Goal: Book appointment/travel/reservation

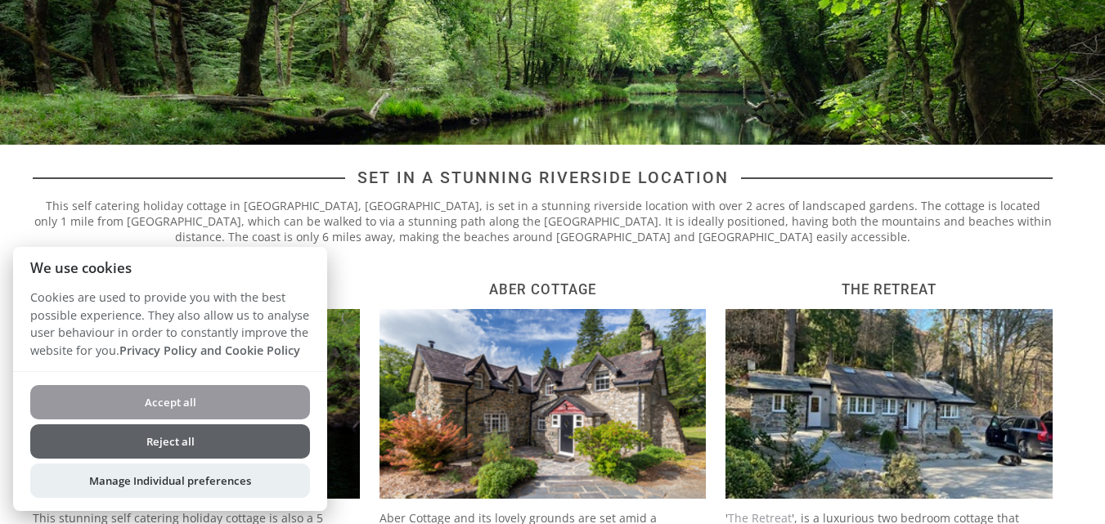
scroll to position [327, 0]
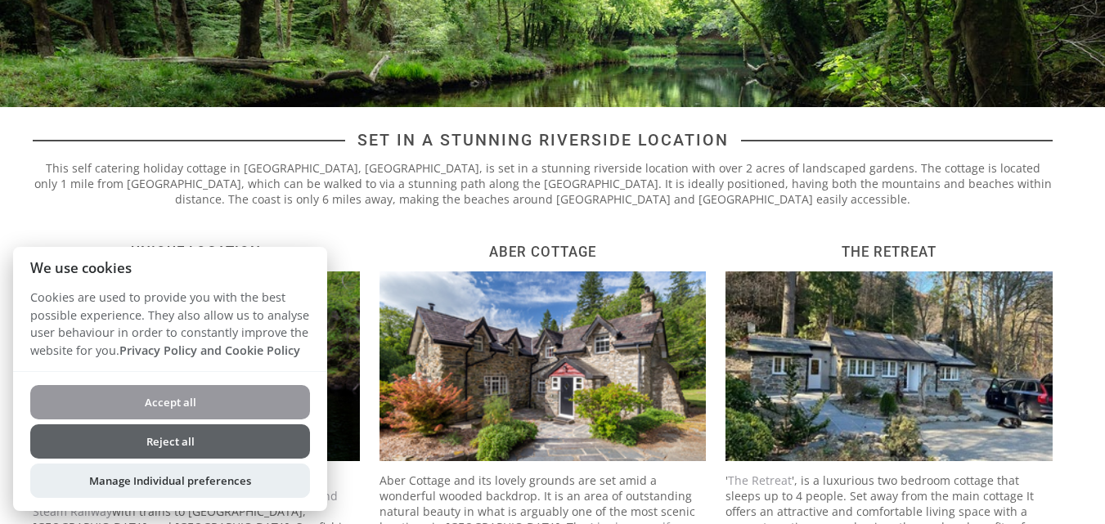
click at [219, 448] on button "Reject all" at bounding box center [170, 441] width 280 height 34
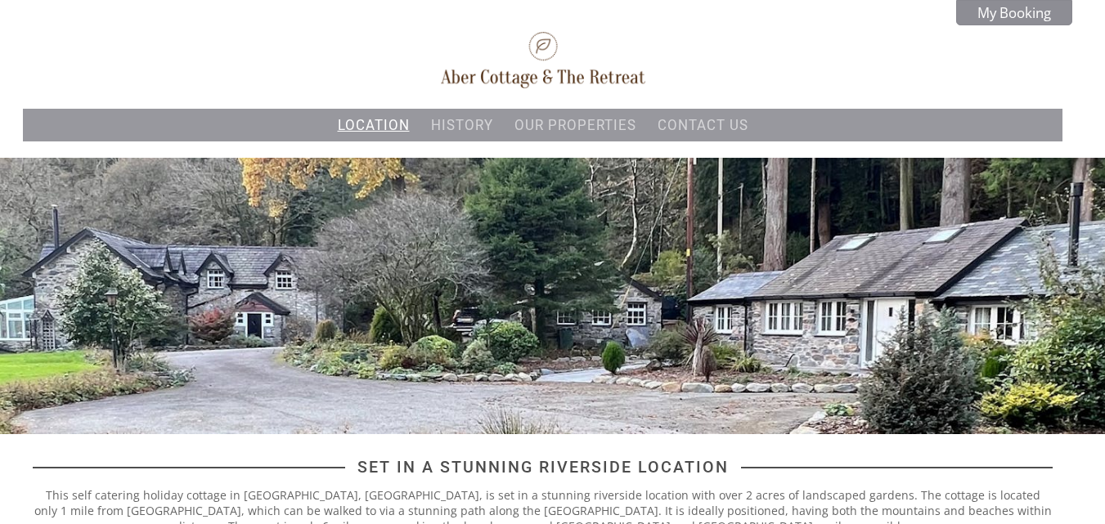
click at [376, 115] on li "Location" at bounding box center [374, 125] width 82 height 26
click at [374, 121] on link "Location" at bounding box center [374, 125] width 72 height 16
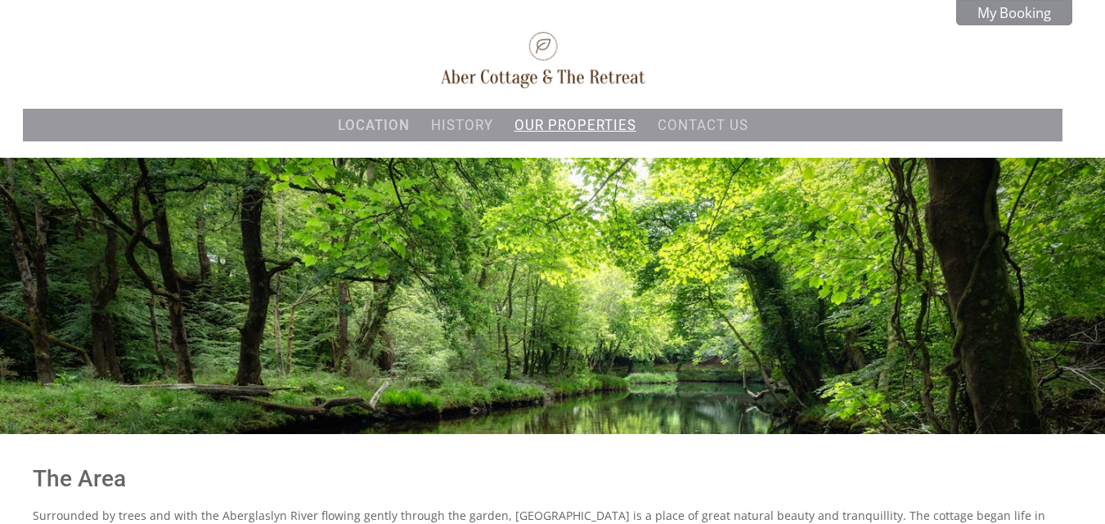
click at [601, 132] on link "Our properties" at bounding box center [575, 125] width 122 height 16
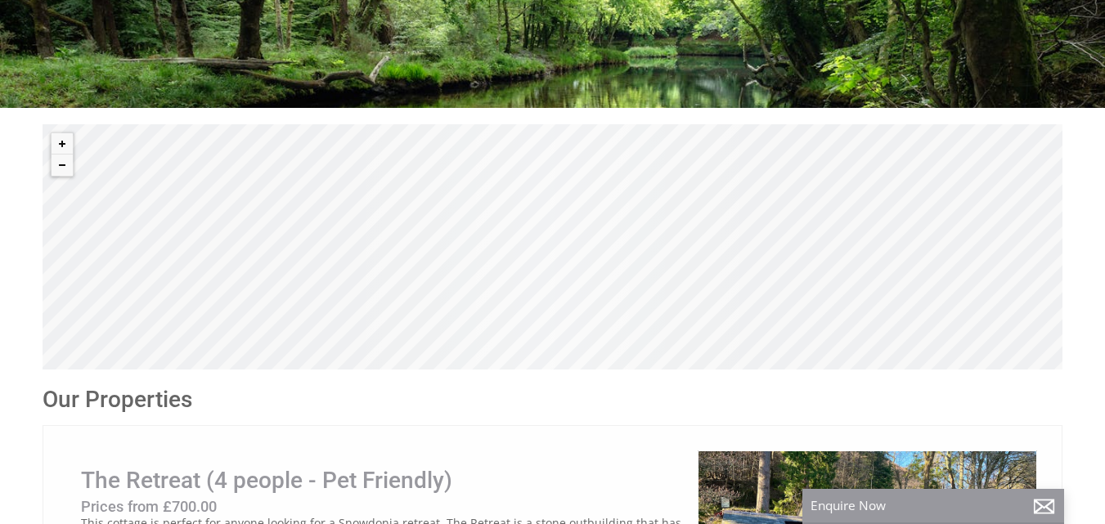
scroll to position [327, 0]
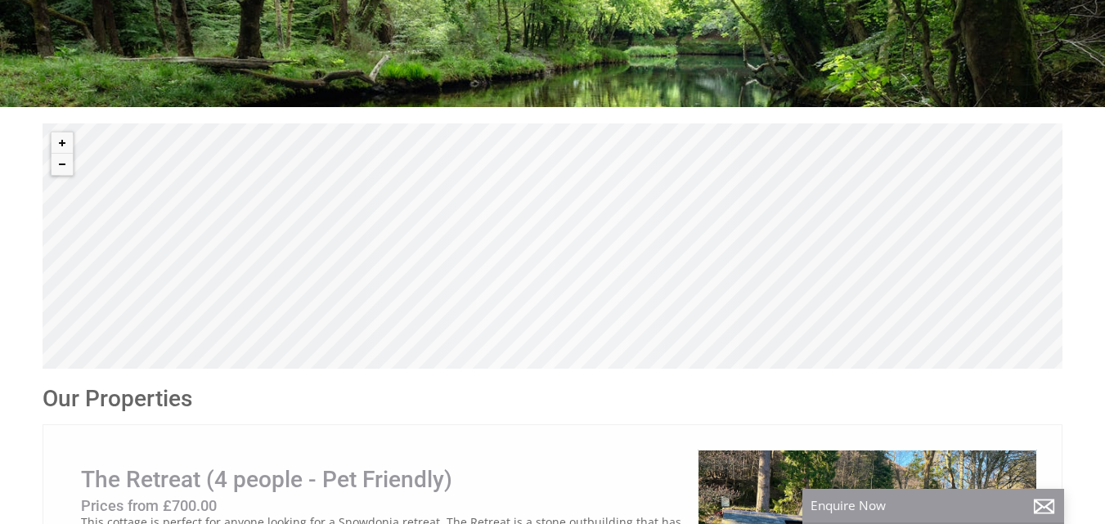
click at [647, 310] on div "© MapTiler © OpenStreetMap contributors" at bounding box center [553, 245] width 1020 height 245
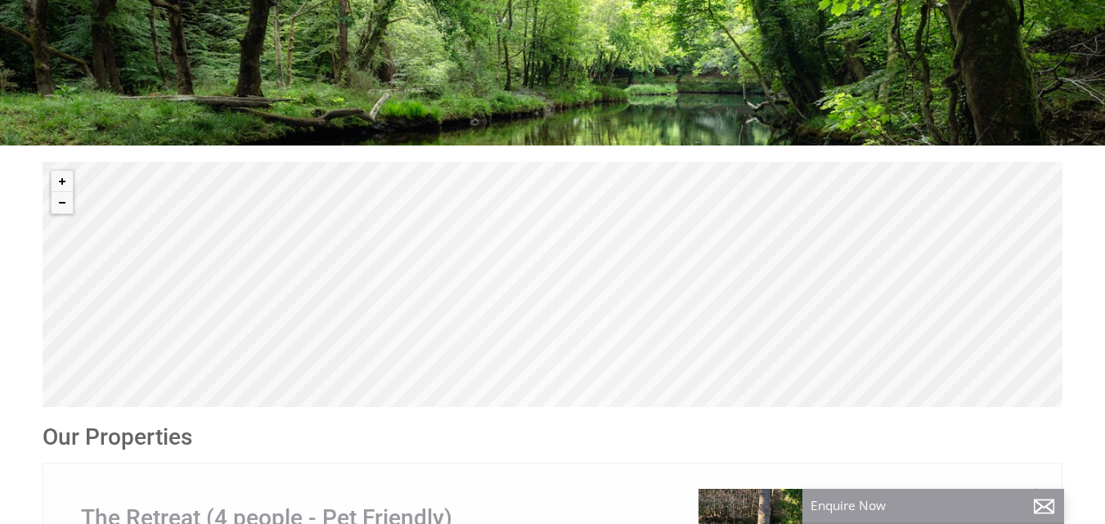
scroll to position [409, 0]
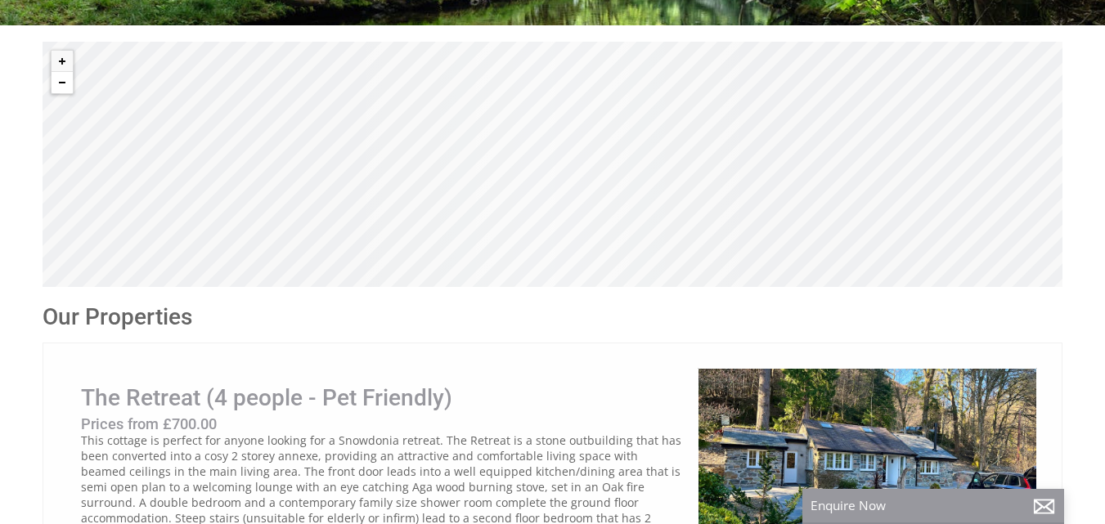
click at [63, 83] on button "Zoom out" at bounding box center [62, 82] width 21 height 21
click at [64, 59] on button "Zoom in" at bounding box center [62, 61] width 21 height 21
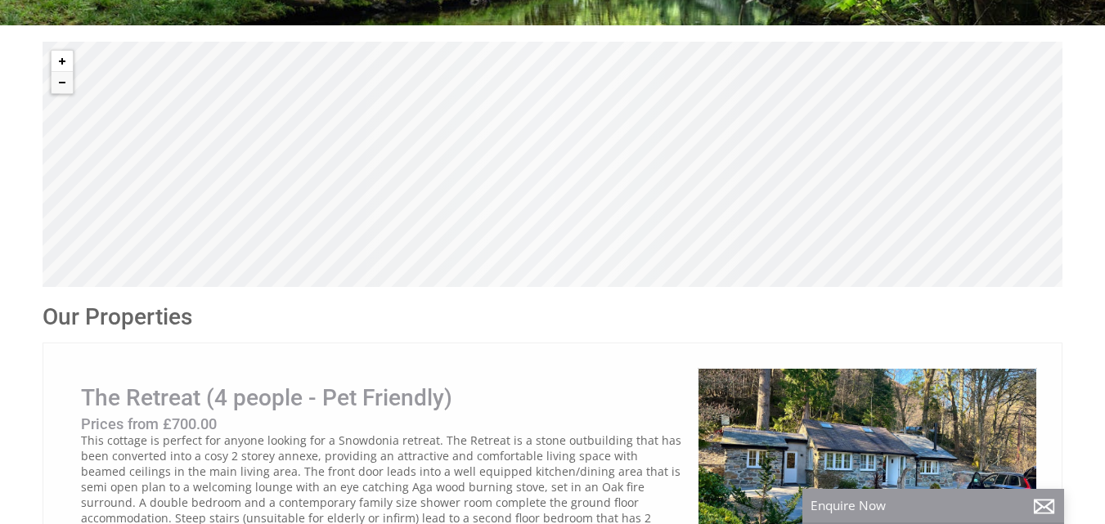
click at [64, 59] on button "Zoom in" at bounding box center [62, 61] width 21 height 21
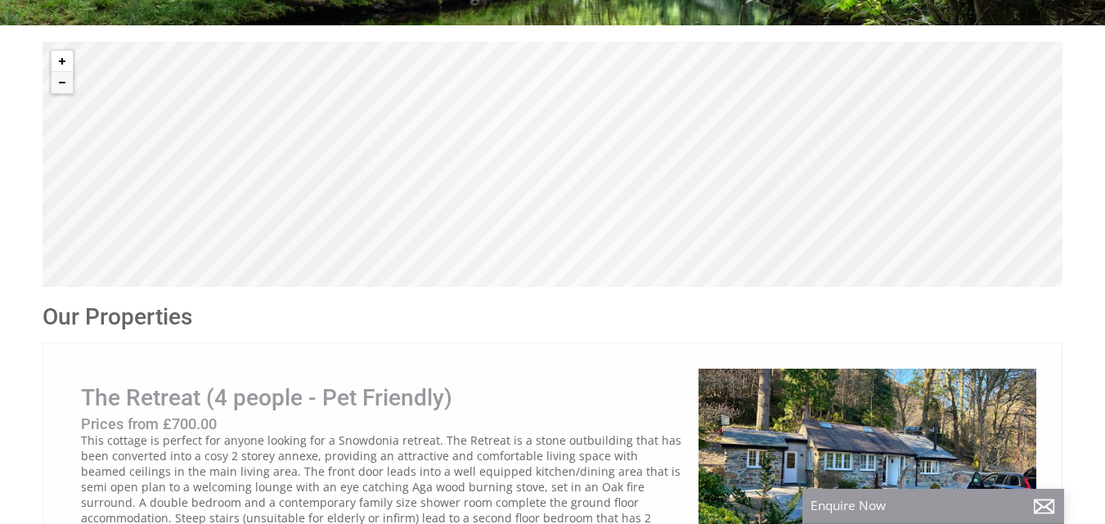
click at [64, 59] on button "Zoom in" at bounding box center [62, 61] width 21 height 21
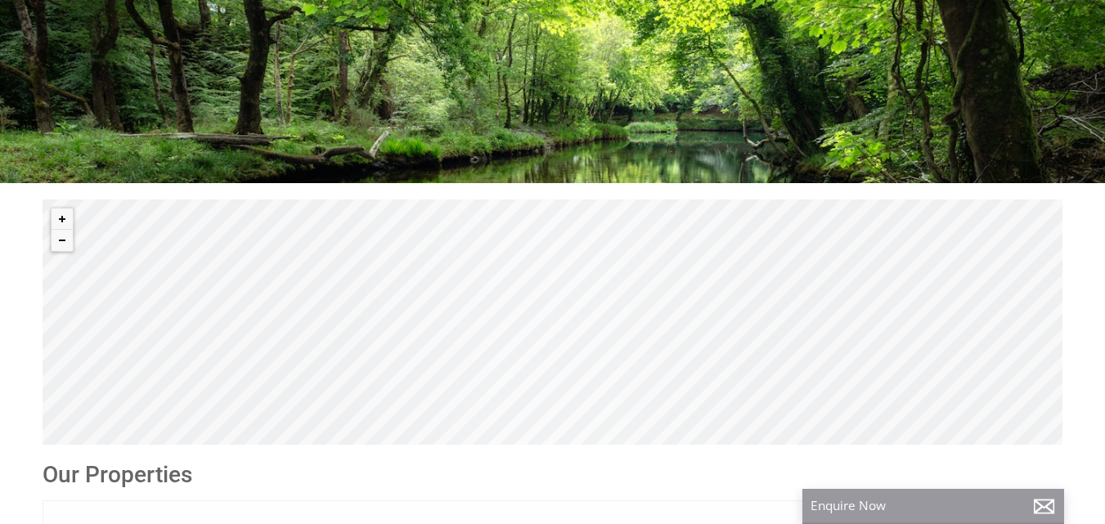
scroll to position [245, 0]
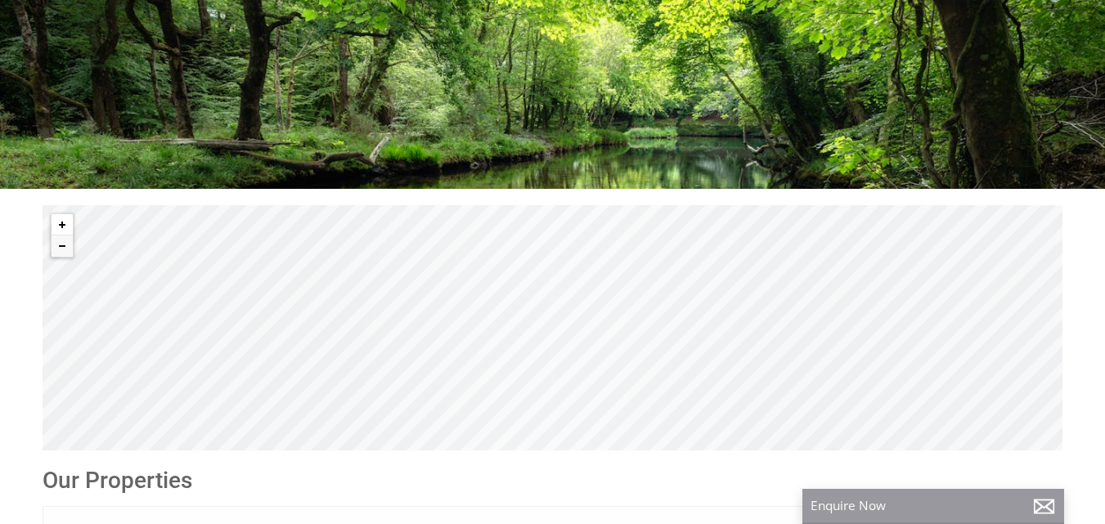
click at [65, 224] on button "Zoom in" at bounding box center [62, 224] width 21 height 21
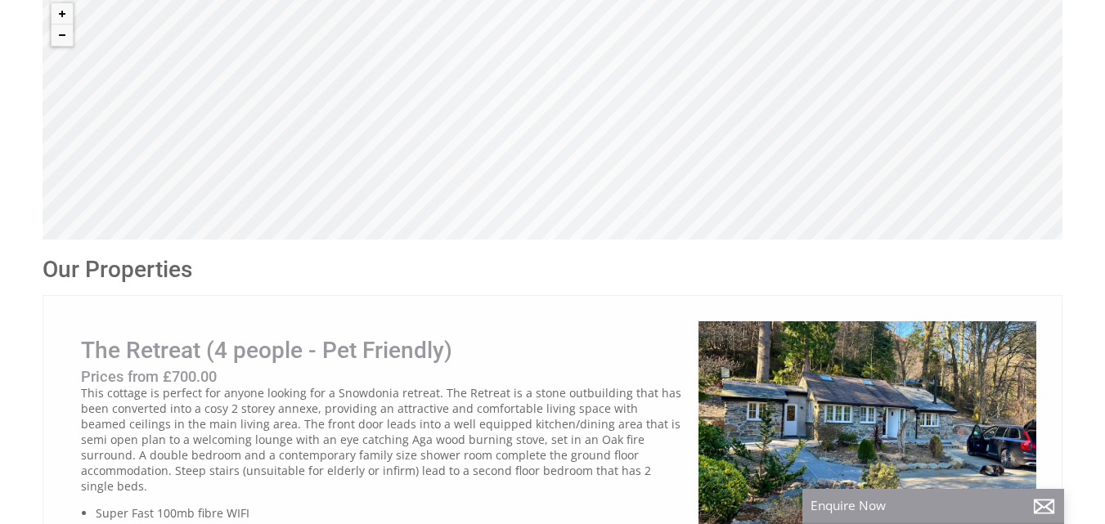
scroll to position [491, 0]
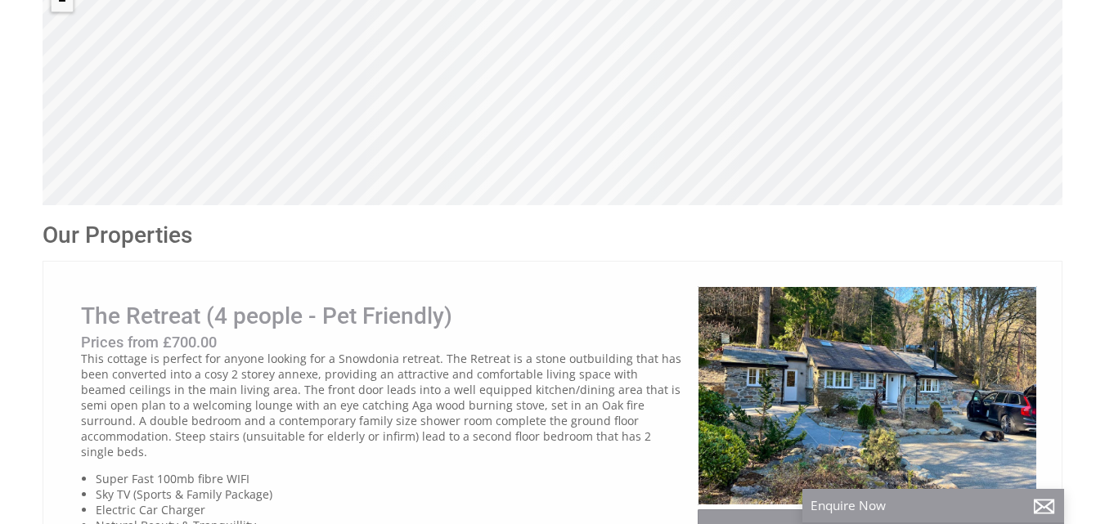
drag, startPoint x: 576, startPoint y: 159, endPoint x: 580, endPoint y: 119, distance: 40.2
click at [580, 119] on div "© MapTiler © OpenStreetMap contributors" at bounding box center [553, 82] width 1020 height 245
drag, startPoint x: 602, startPoint y: 113, endPoint x: 498, endPoint y: 130, distance: 105.2
click at [498, 130] on div "© MapTiler © OpenStreetMap contributors" at bounding box center [553, 82] width 1020 height 245
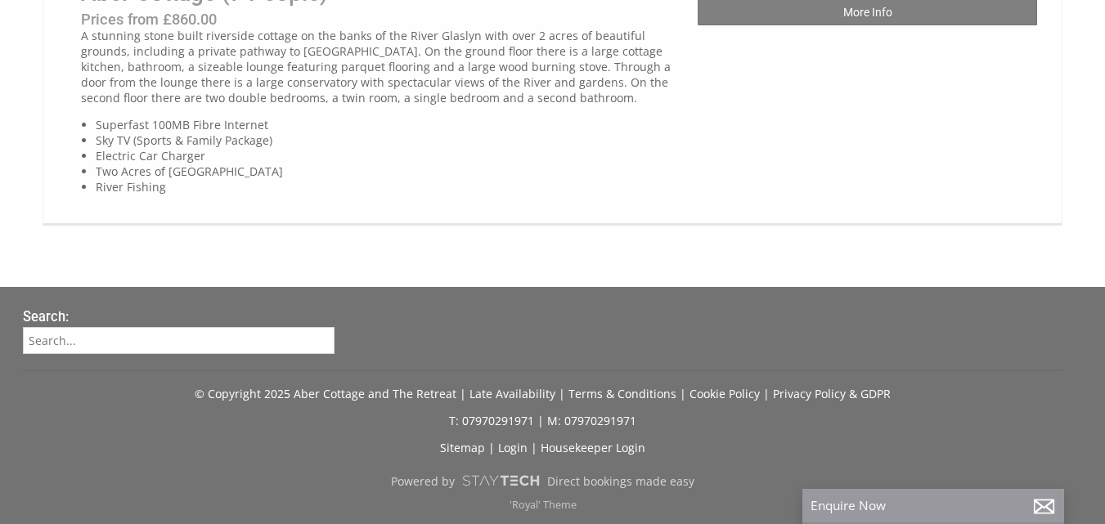
scroll to position [1553, 0]
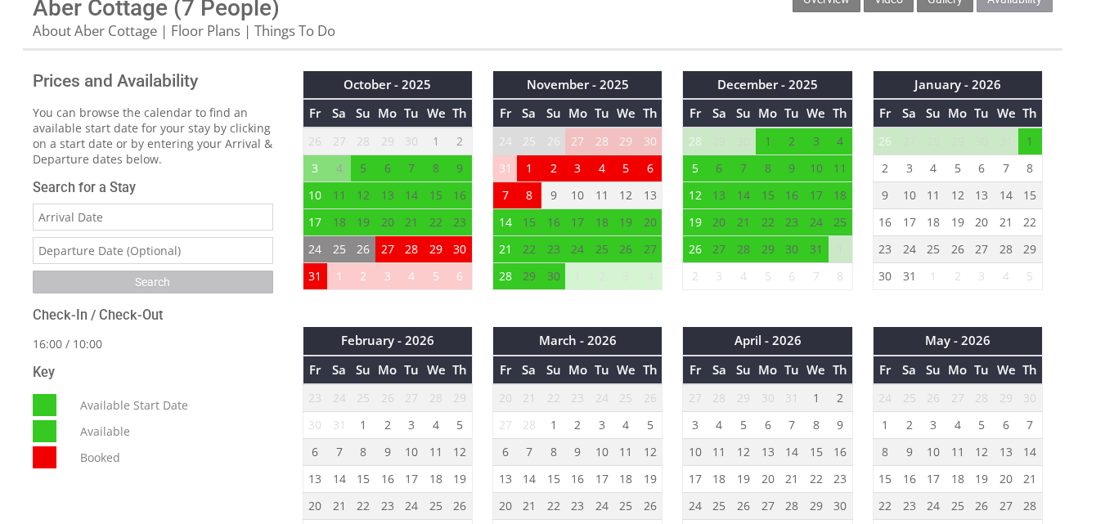
scroll to position [572, 0]
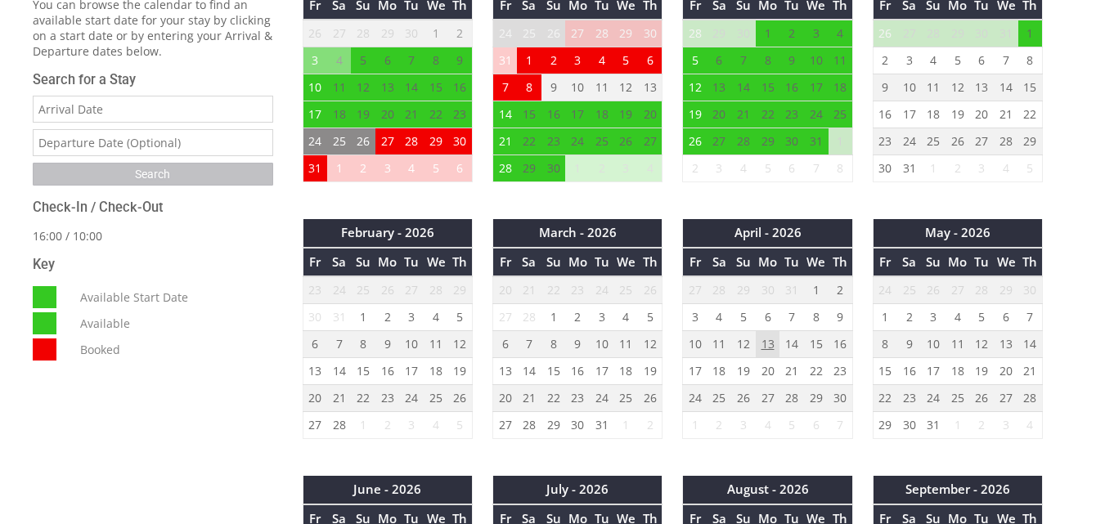
click at [763, 347] on td "13" at bounding box center [767, 344] width 25 height 27
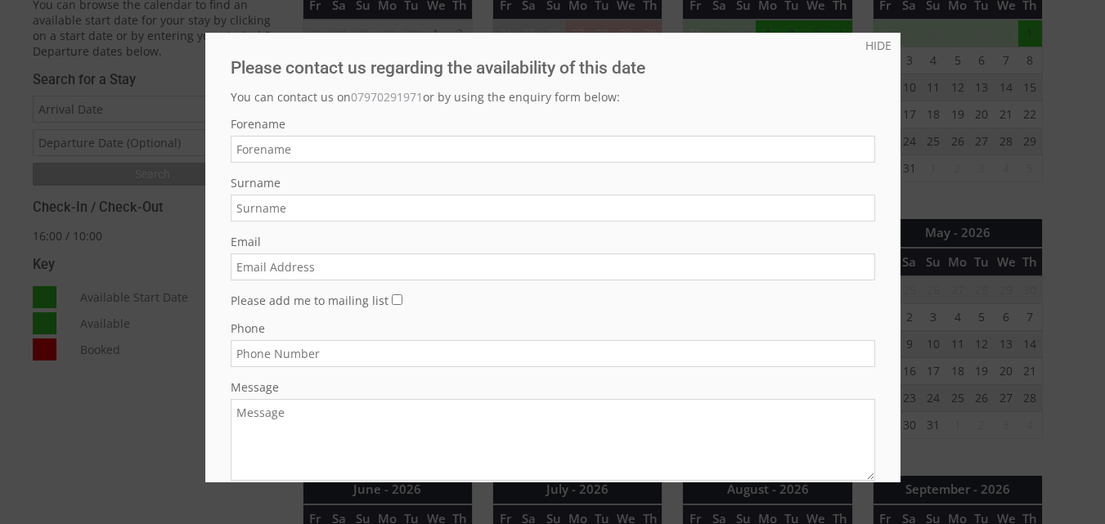
click at [972, 172] on div at bounding box center [552, 262] width 1105 height 524
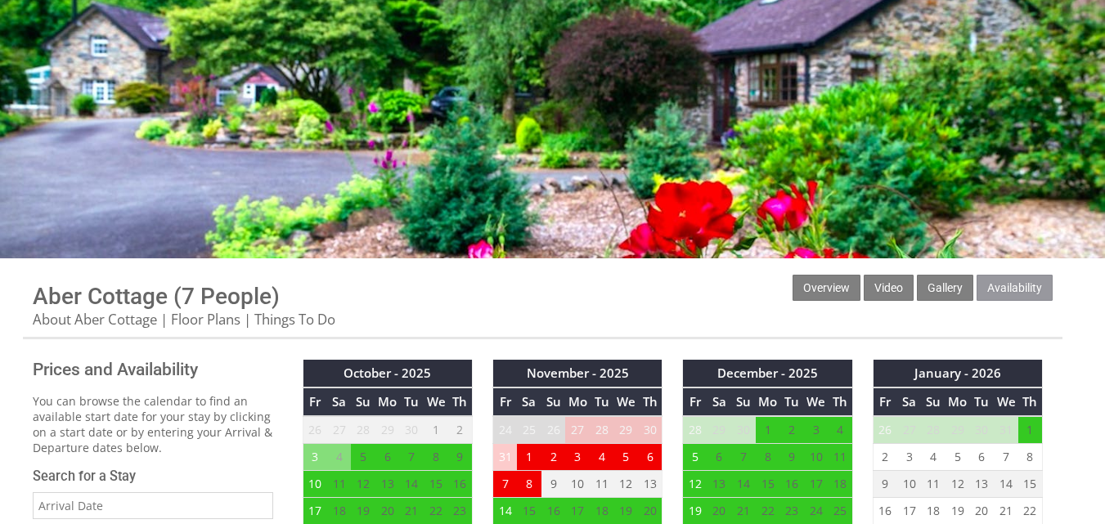
scroll to position [82, 0]
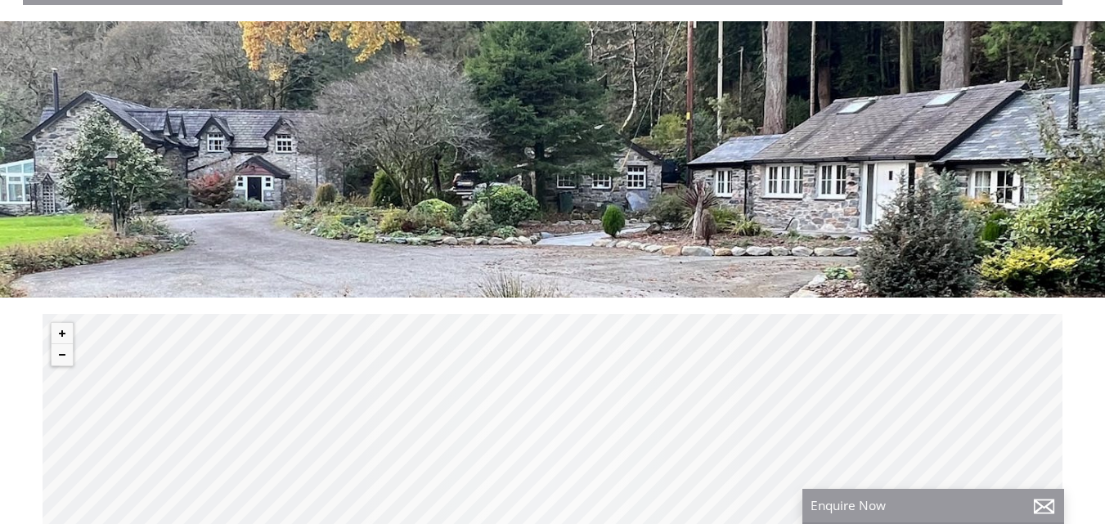
scroll to position [82, 0]
